Goal: Task Accomplishment & Management: Manage account settings

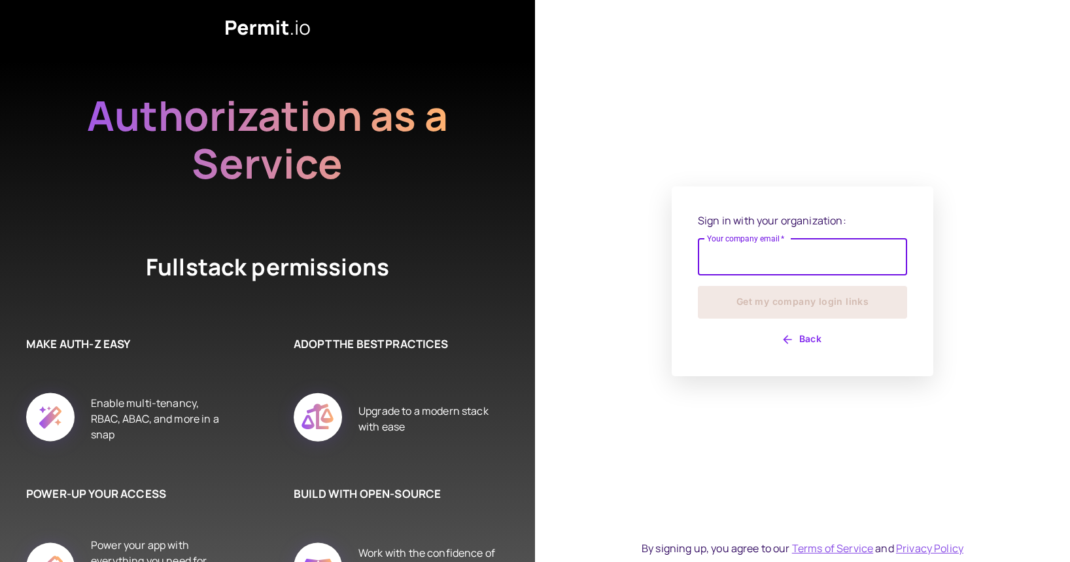
click at [712, 262] on input "Your company email   *" at bounding box center [802, 257] width 209 height 37
type input "**********"
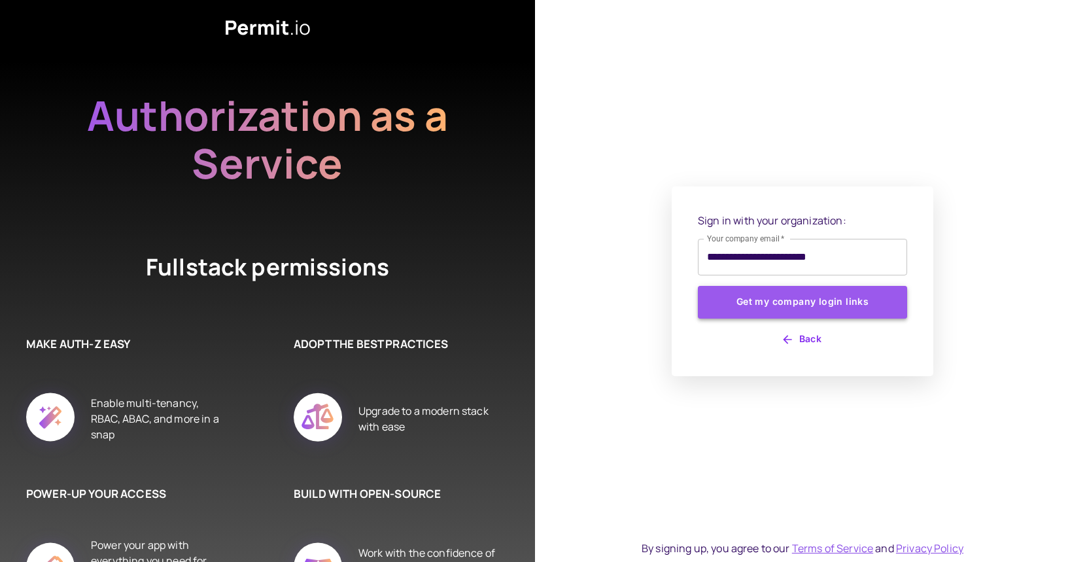
click at [827, 303] on button "Get my company login links" at bounding box center [802, 302] width 209 height 33
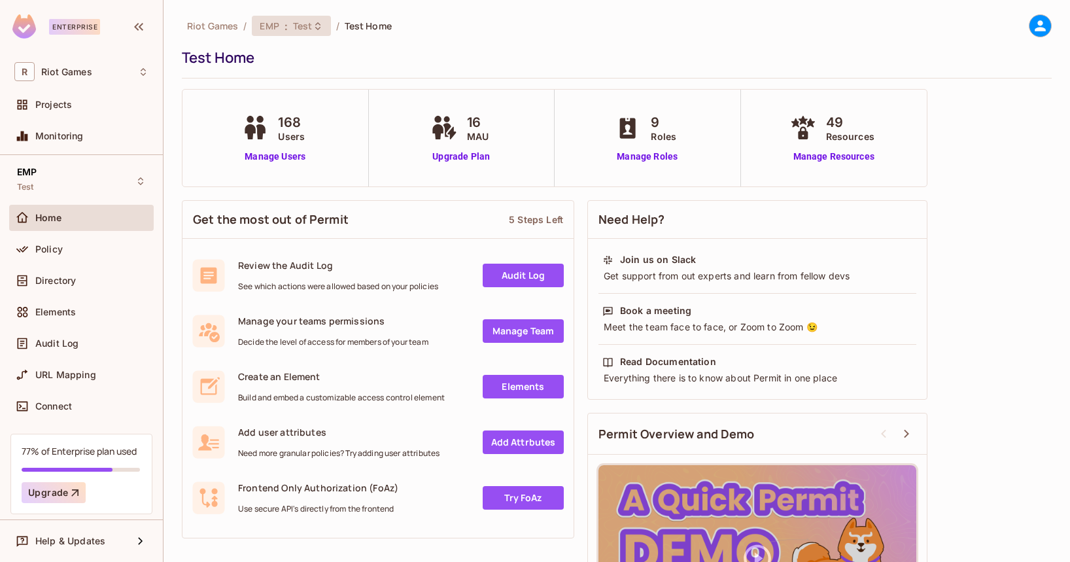
click at [311, 28] on span "Test" at bounding box center [303, 26] width 20 height 12
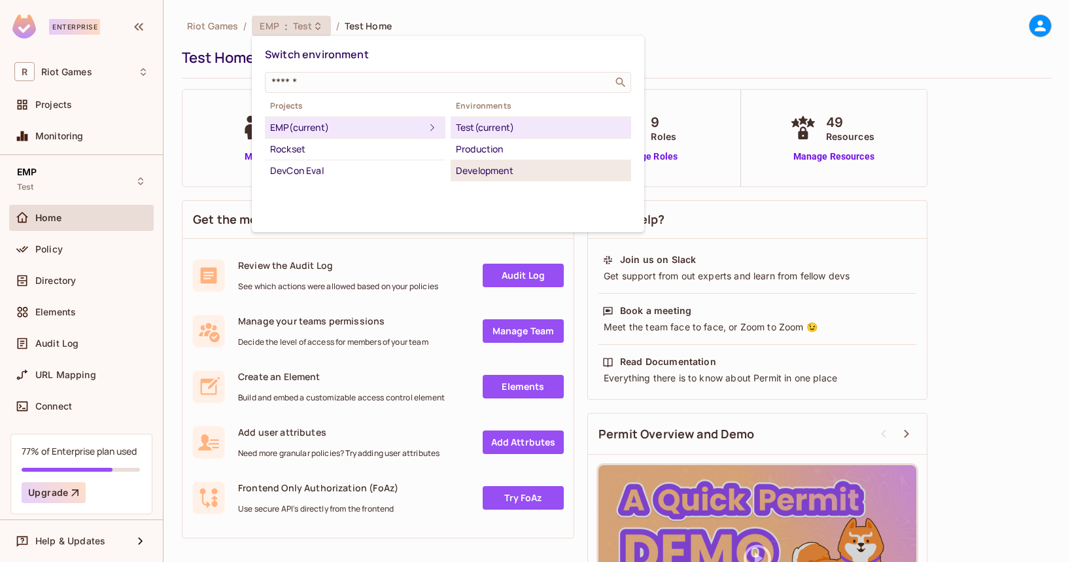
click at [469, 176] on div "Development" at bounding box center [541, 171] width 170 height 16
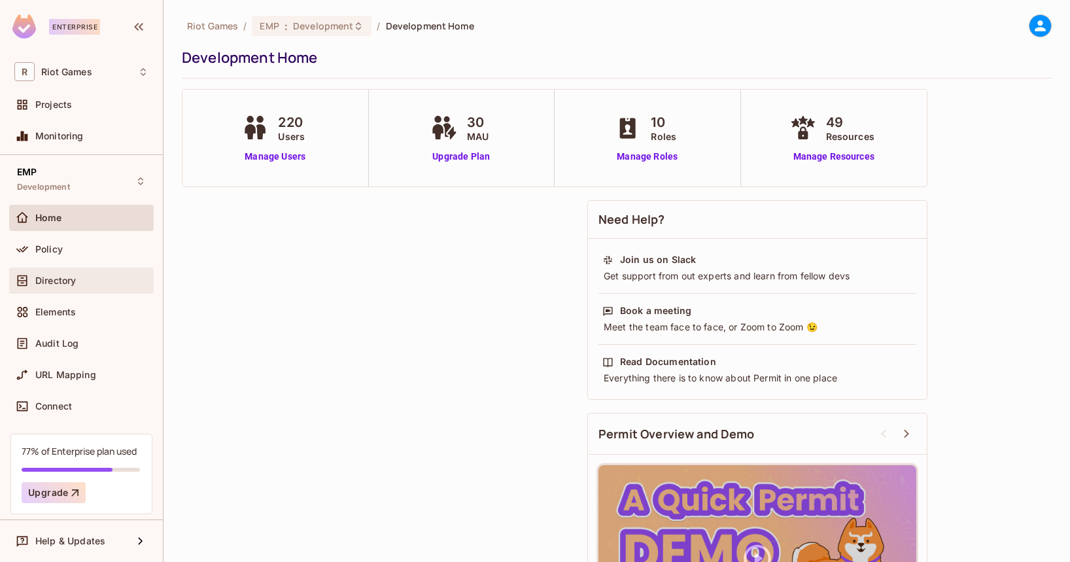
click at [91, 282] on div "Directory" at bounding box center [91, 280] width 113 height 10
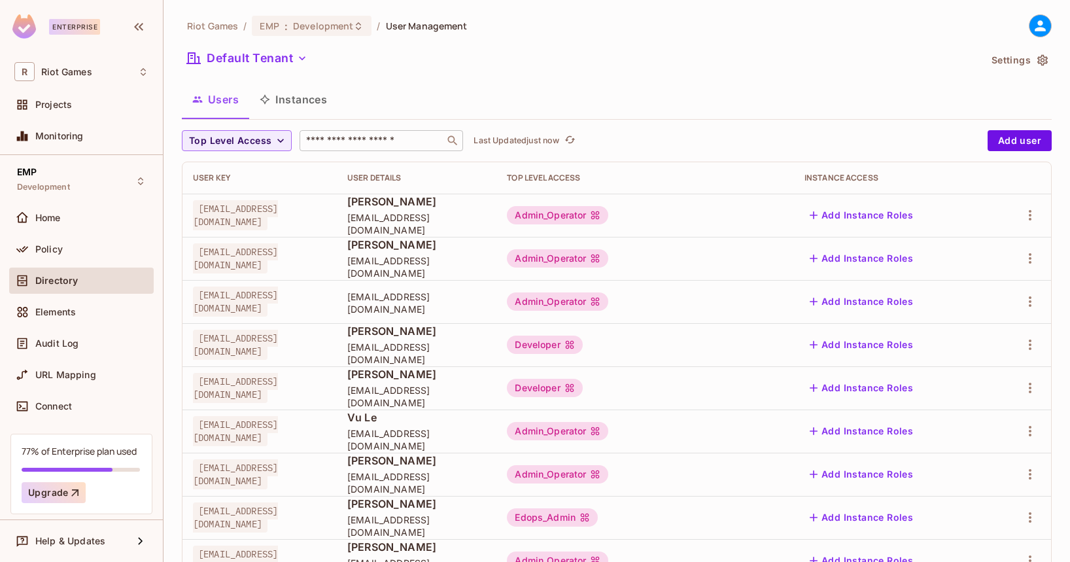
click at [339, 143] on input "text" at bounding box center [371, 140] width 137 height 13
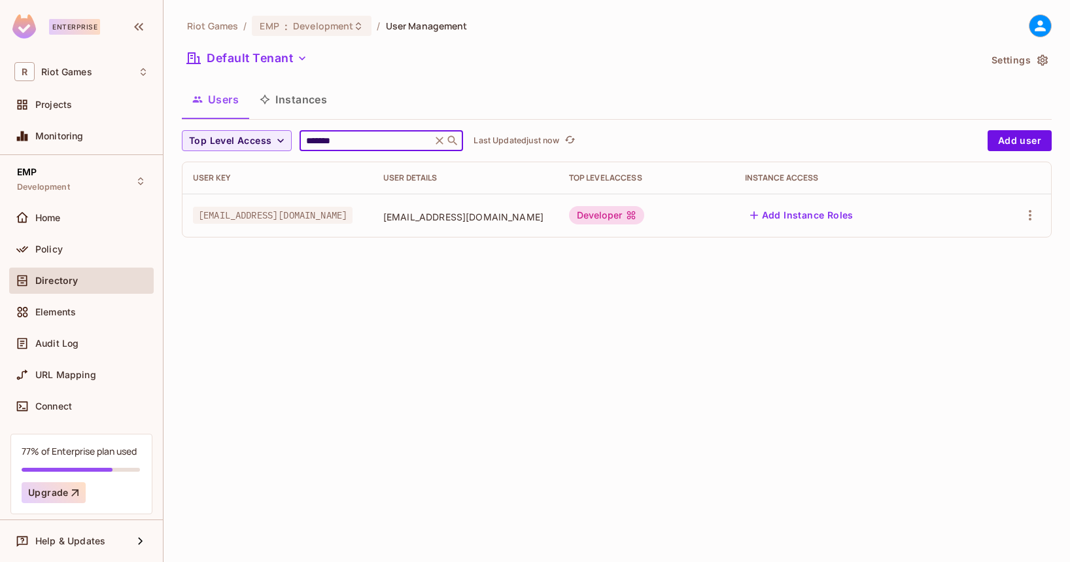
type input "*******"
click at [644, 214] on div "Developer" at bounding box center [606, 215] width 75 height 18
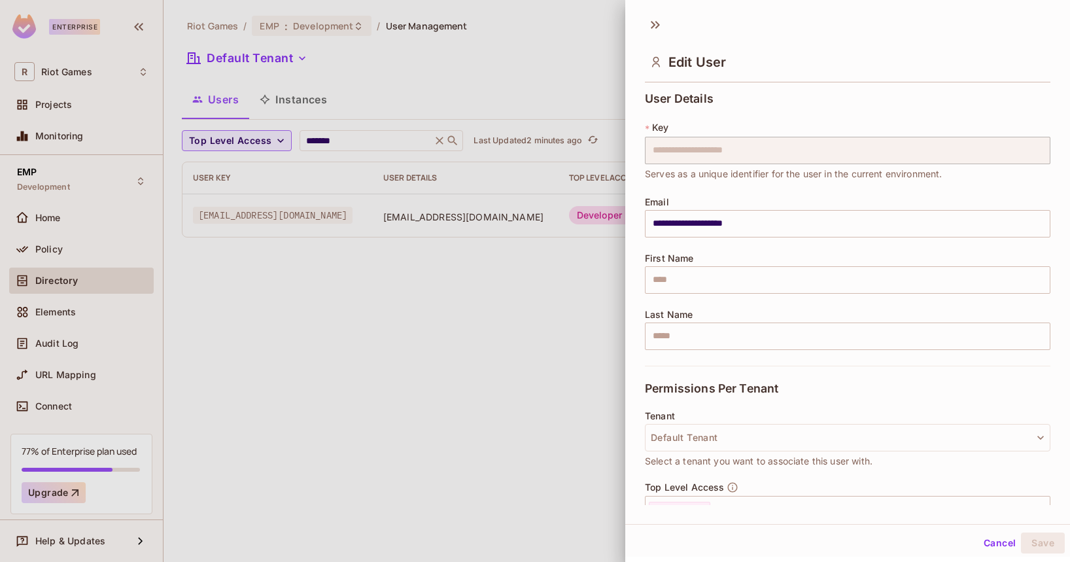
click at [547, 339] on div at bounding box center [535, 281] width 1070 height 562
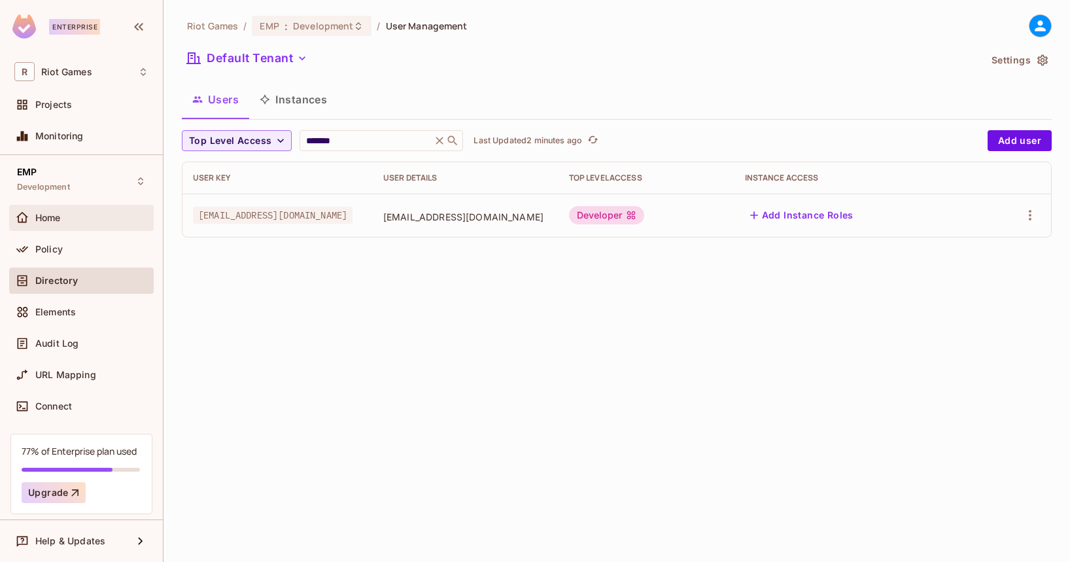
click at [88, 222] on div "Home" at bounding box center [91, 218] width 113 height 10
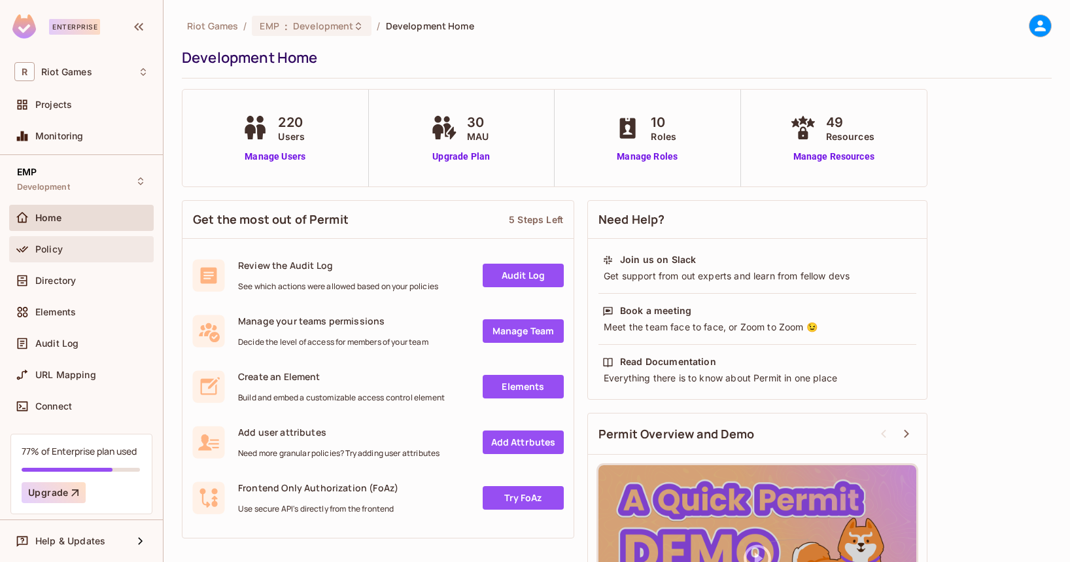
click at [98, 253] on div "Policy" at bounding box center [91, 249] width 113 height 10
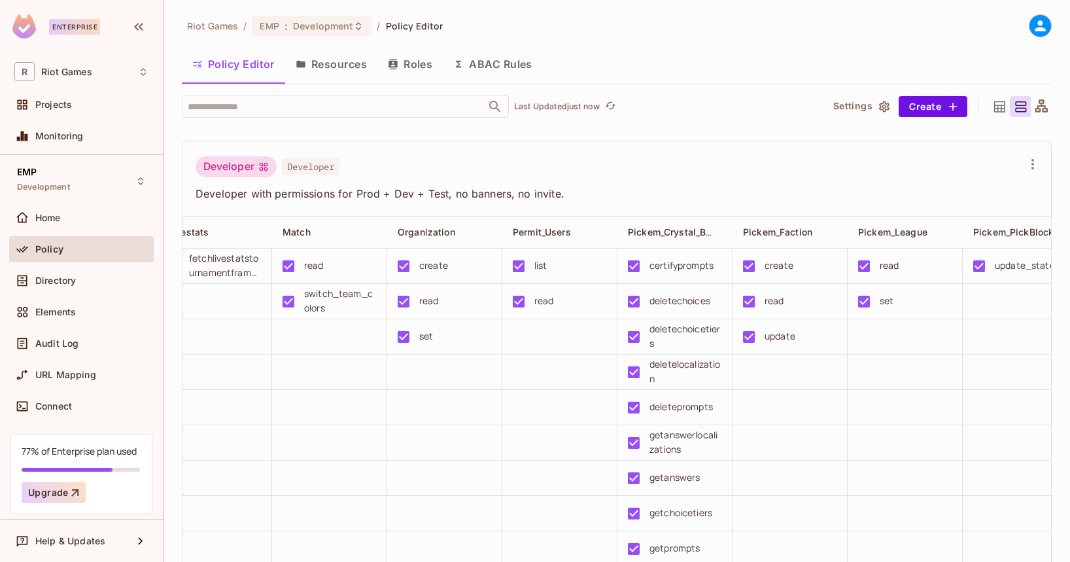
scroll to position [0, 1408]
